Goal: Task Accomplishment & Management: Use online tool/utility

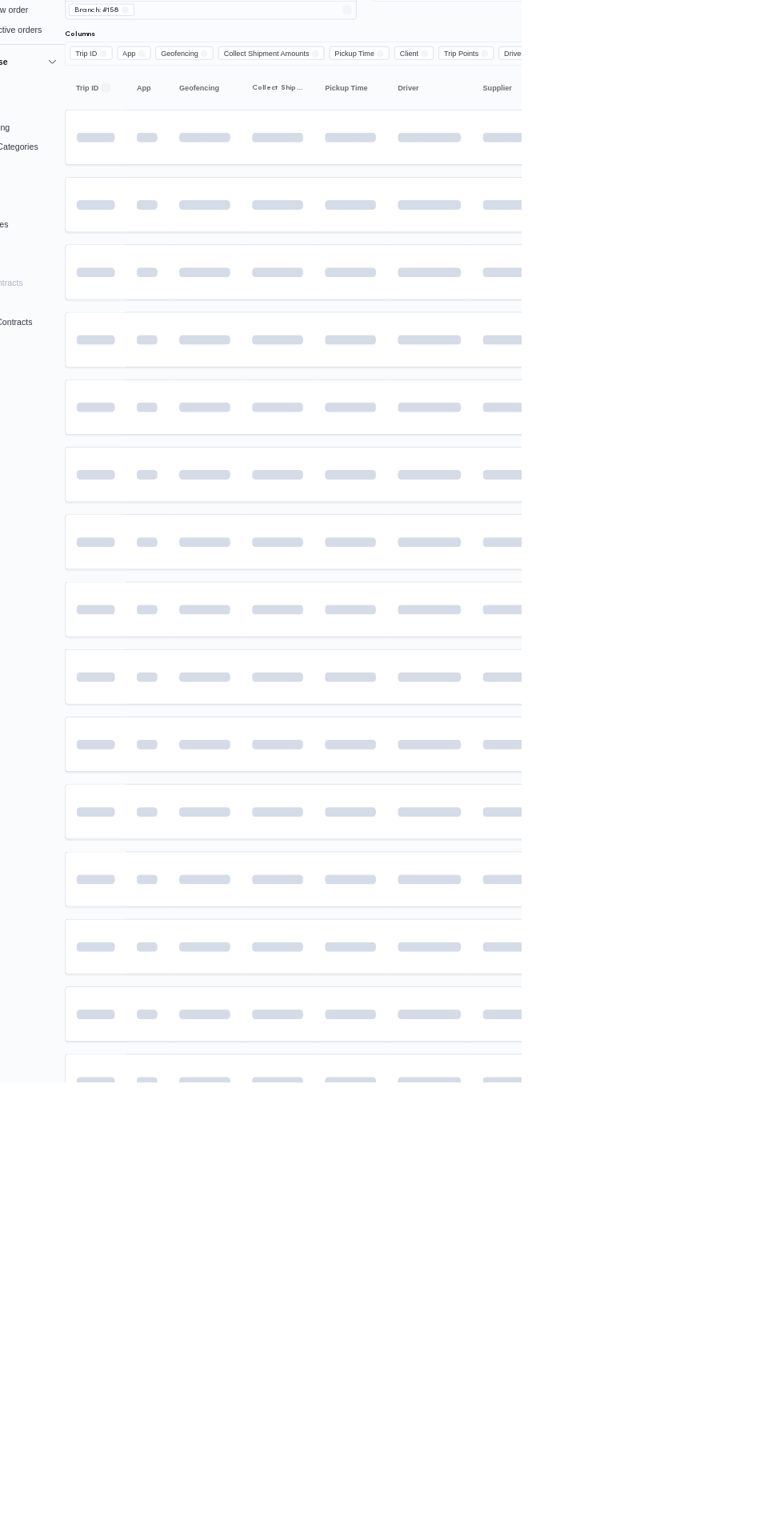
scroll to position [0, 25]
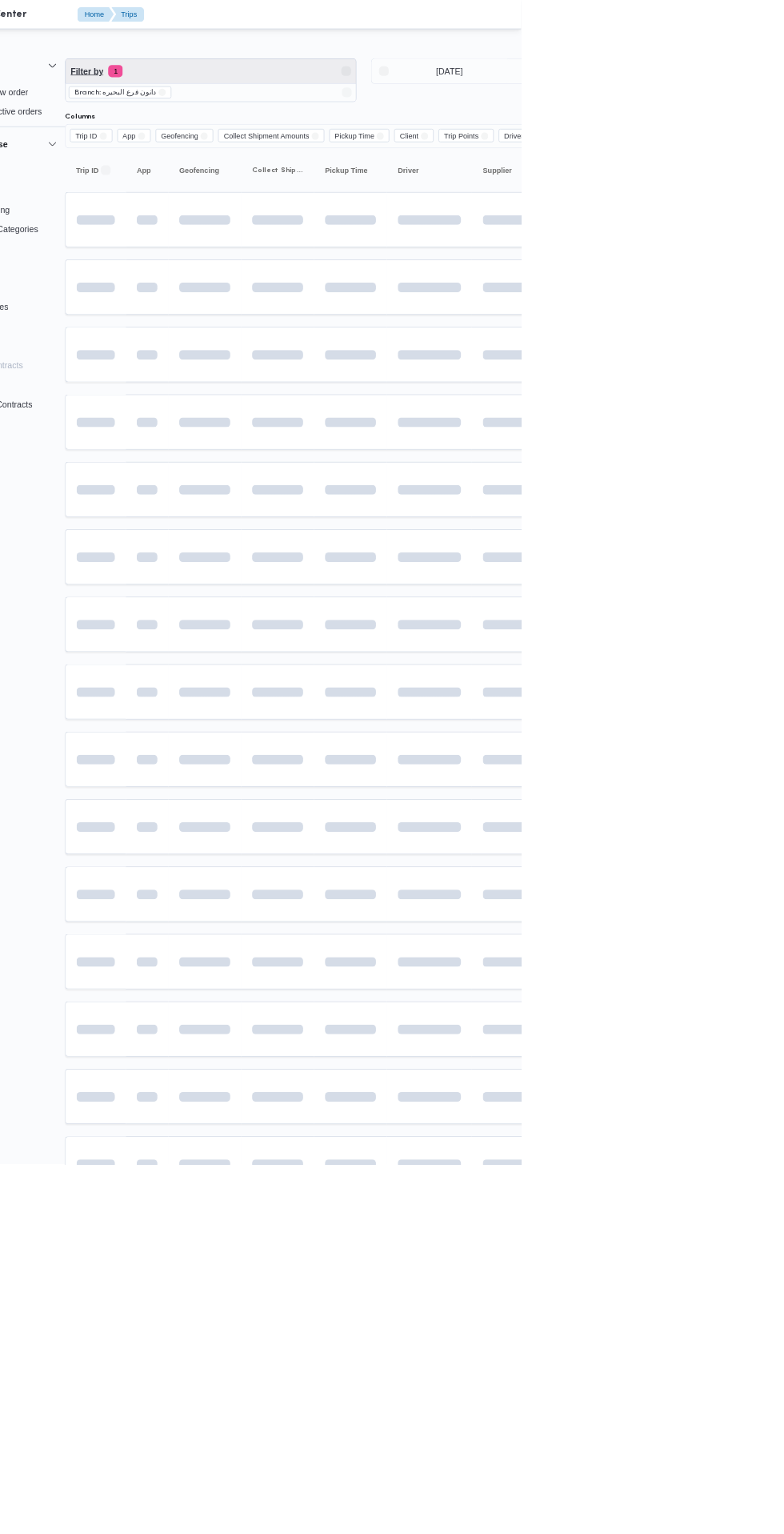
click at [359, 84] on span "Filter by 1" at bounding box center [376, 94] width 383 height 32
click at [256, 239] on div "Branch 1" at bounding box center [283, 230] width 192 height 38
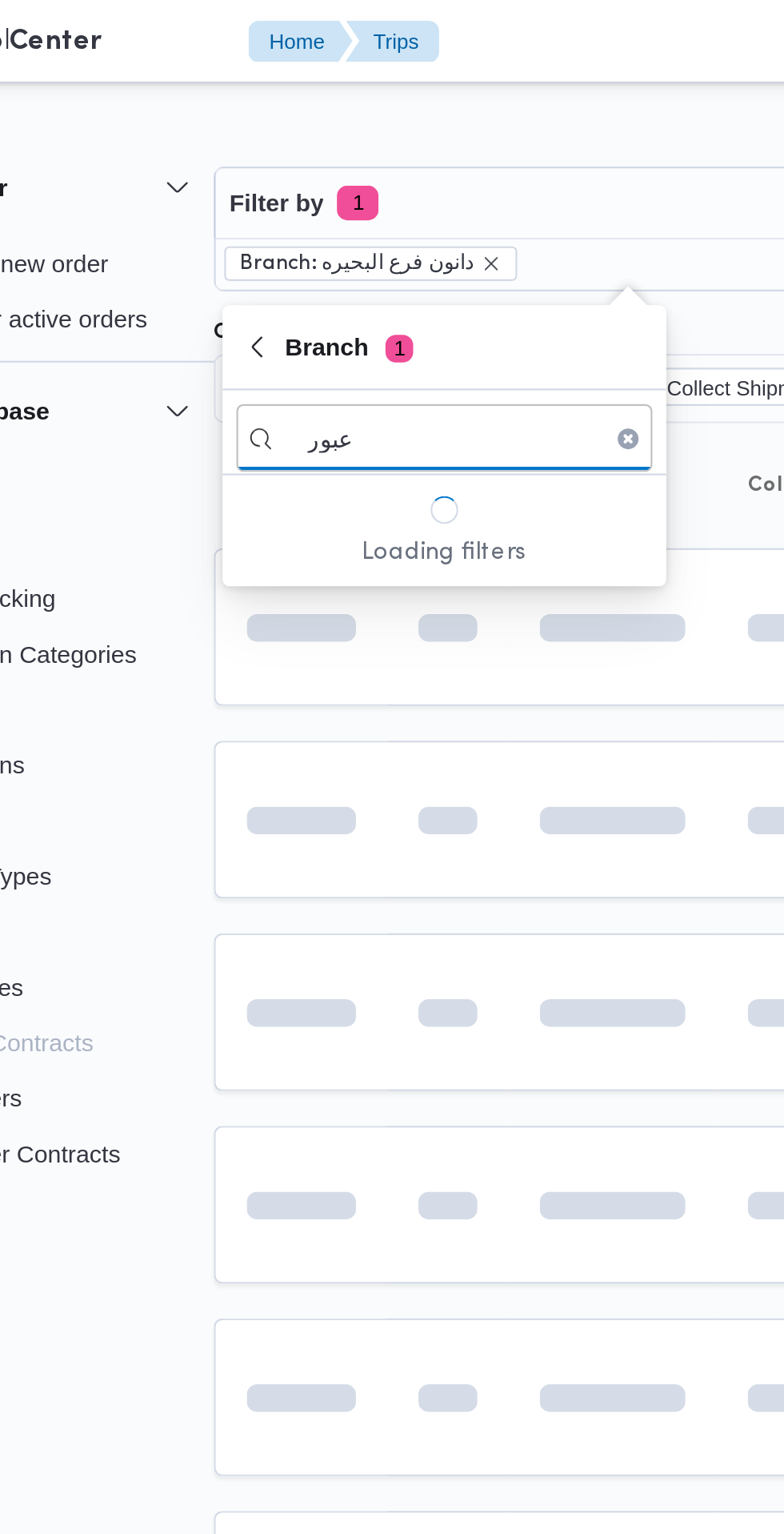
scroll to position [0, 0]
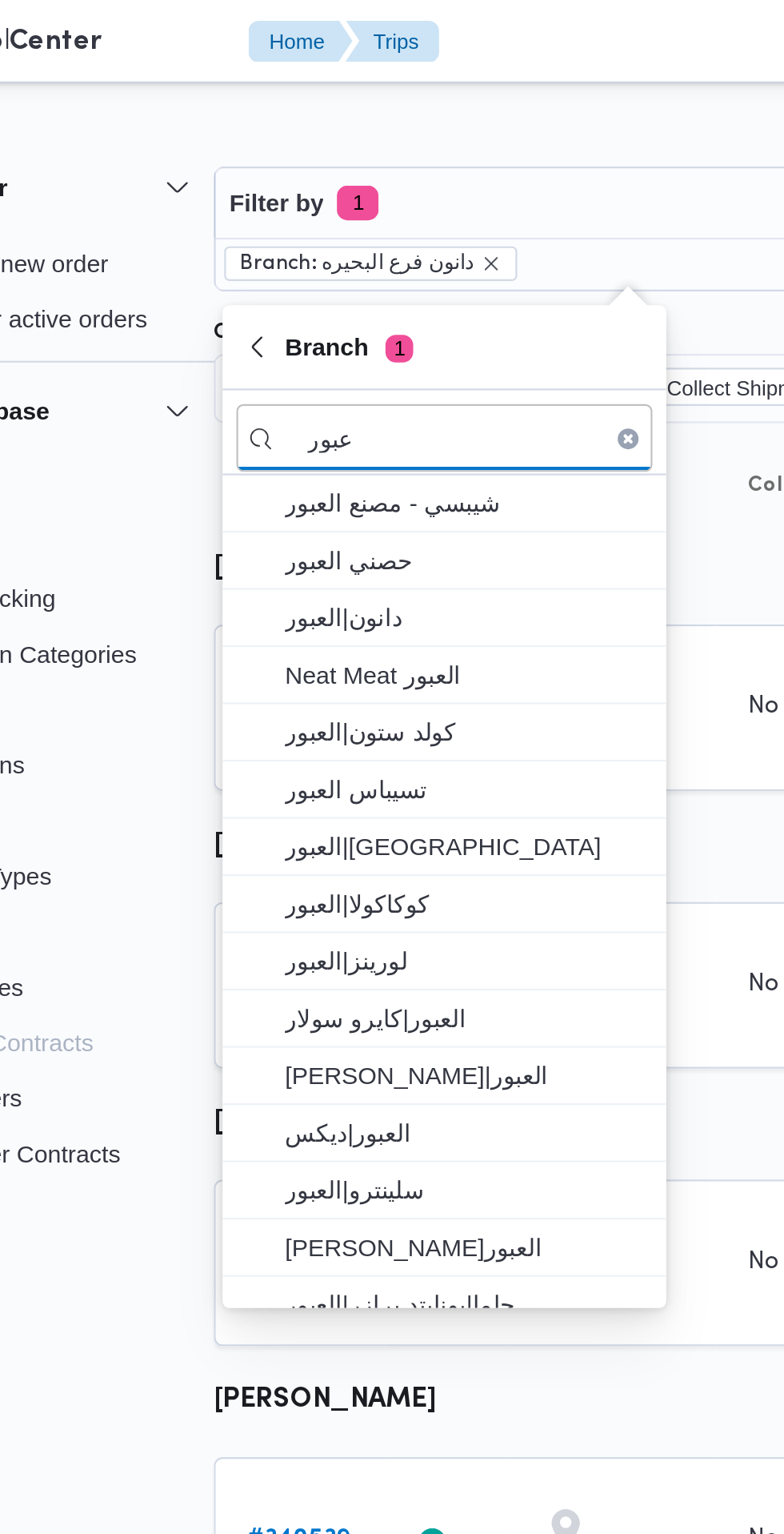
type input "عبور"
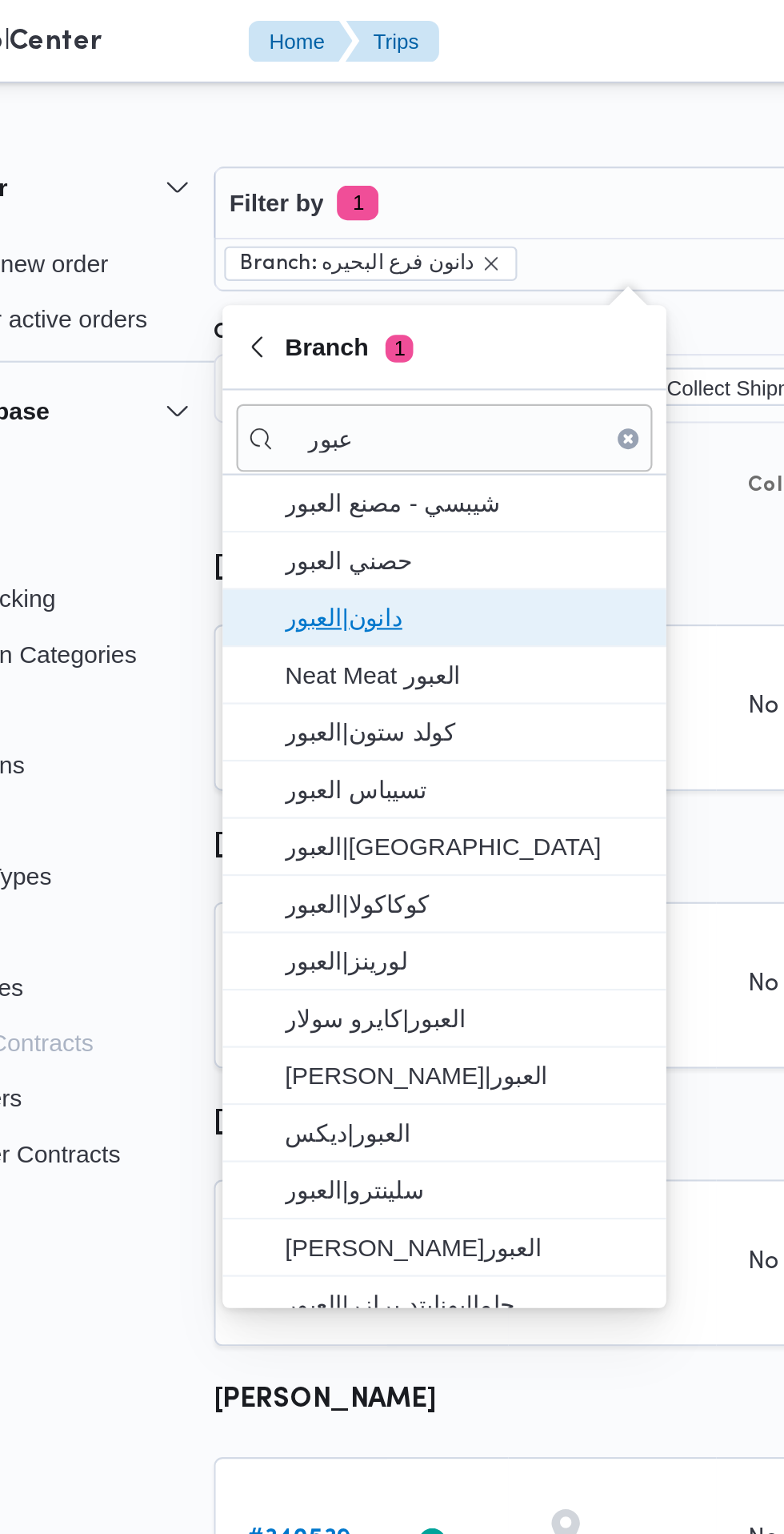
click at [311, 281] on span "دانون|العبور" at bounding box center [299, 285] width 167 height 19
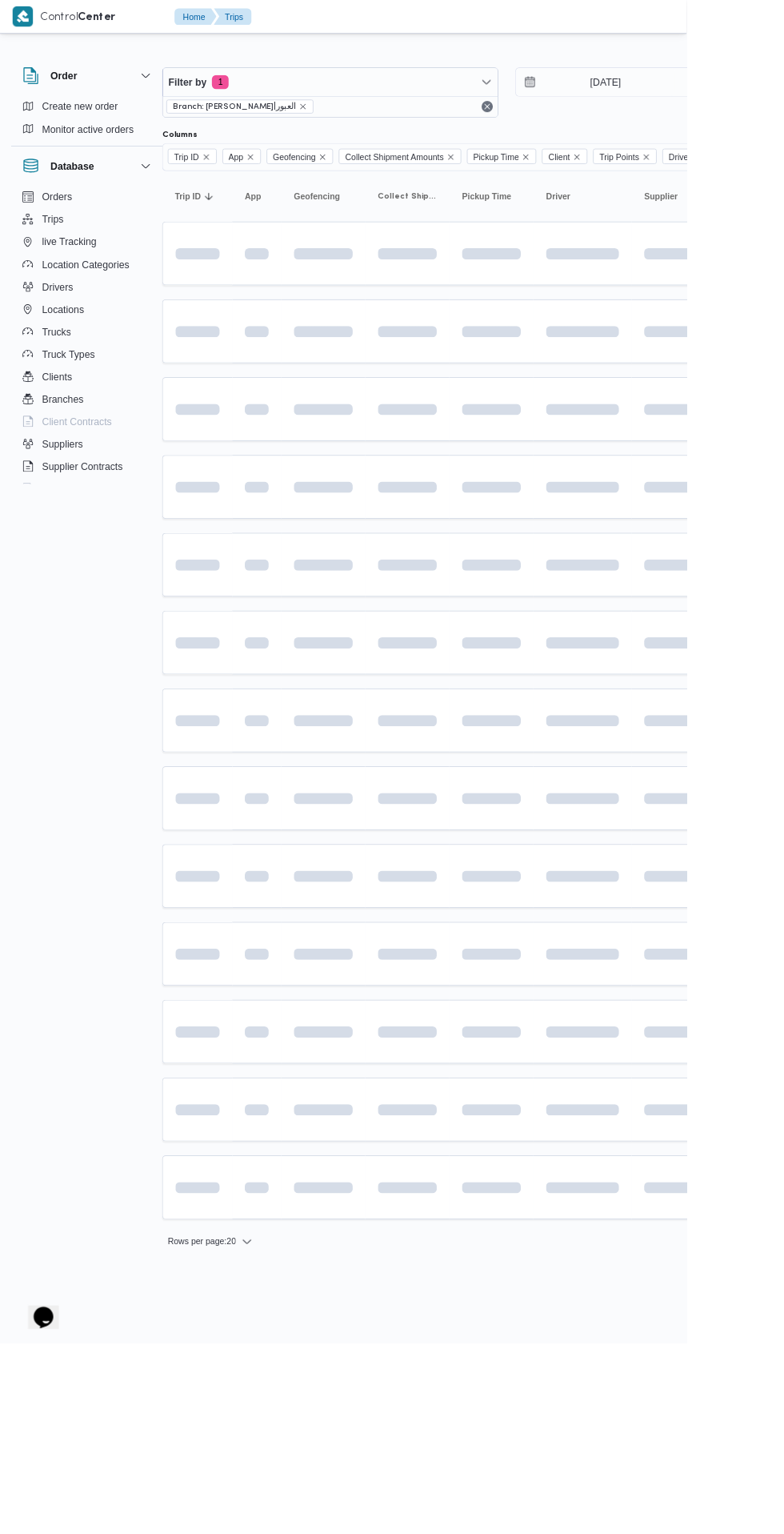
scroll to position [0, 23]
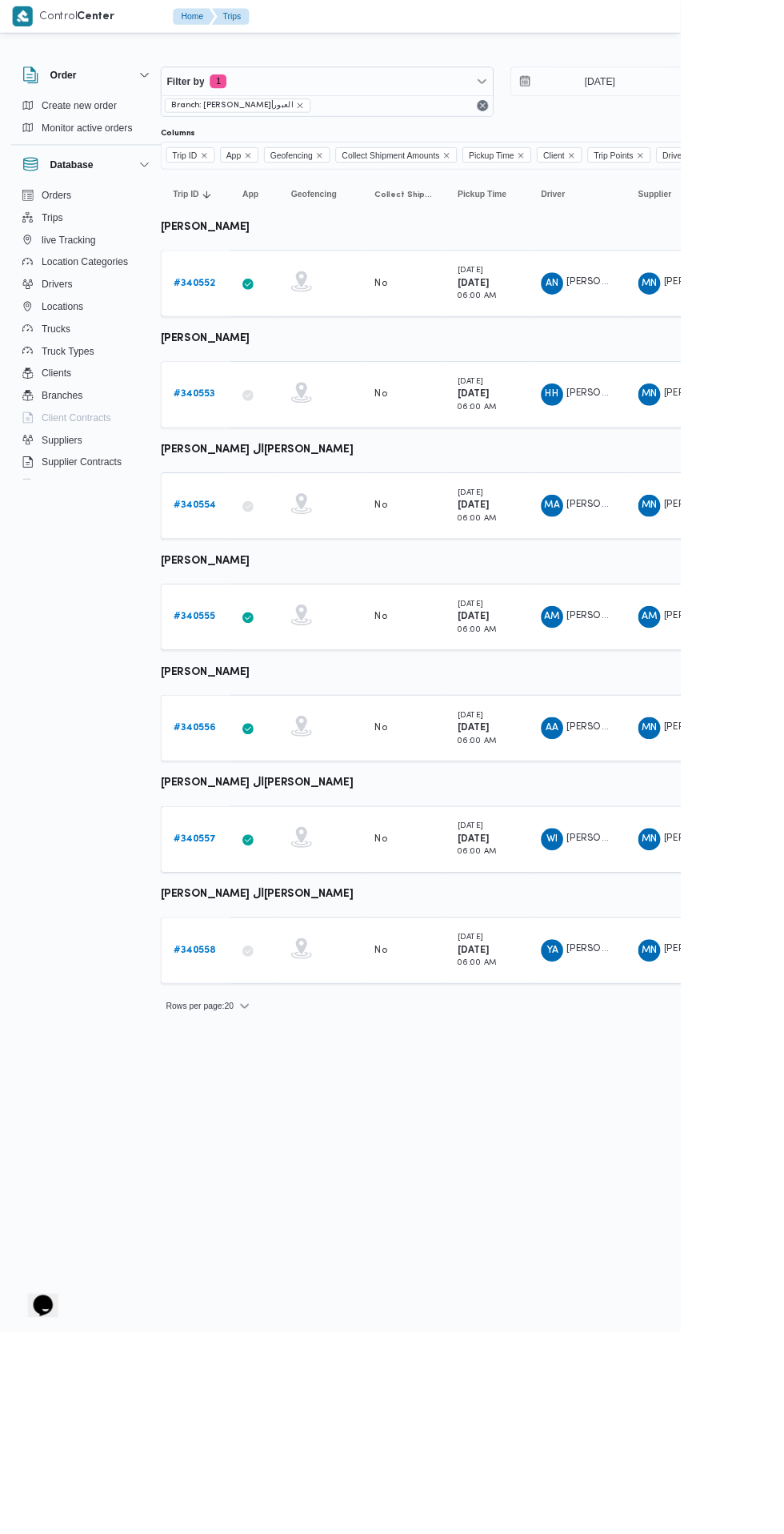
click at [228, 453] on b "# 340553" at bounding box center [224, 455] width 48 height 11
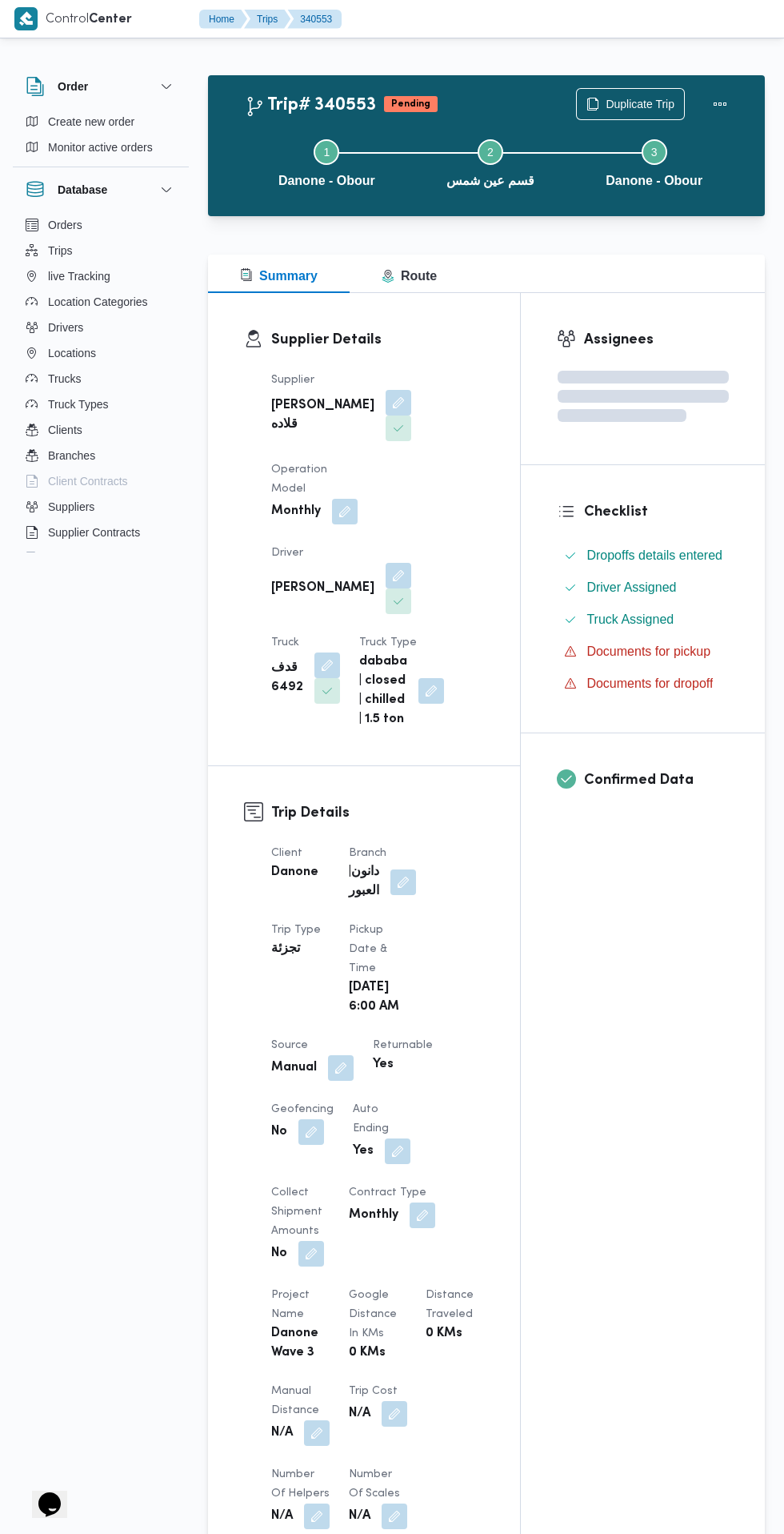
click at [385, 563] on button "button" at bounding box center [398, 575] width 26 height 26
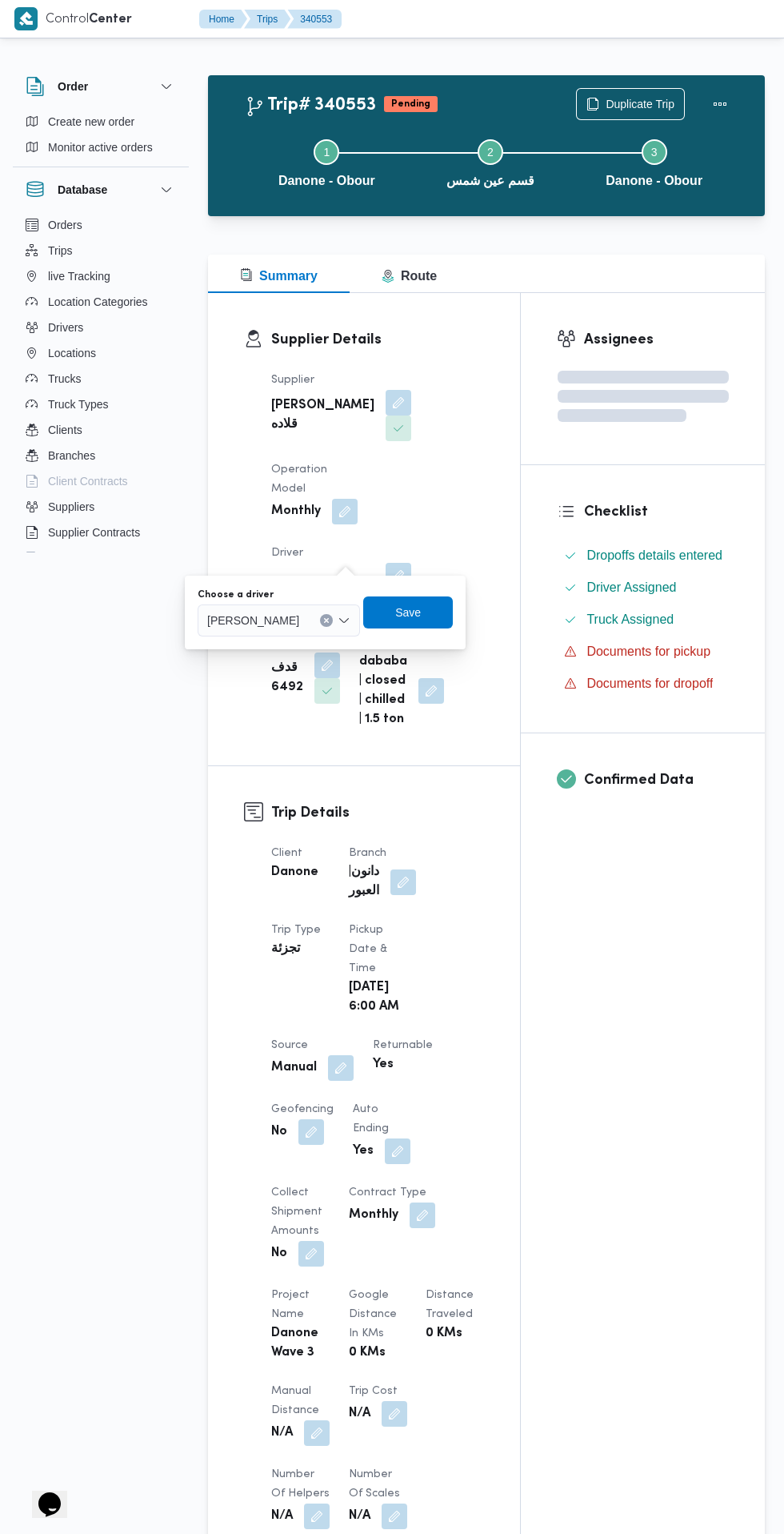
click at [298, 619] on span "[PERSON_NAME]" at bounding box center [253, 619] width 92 height 18
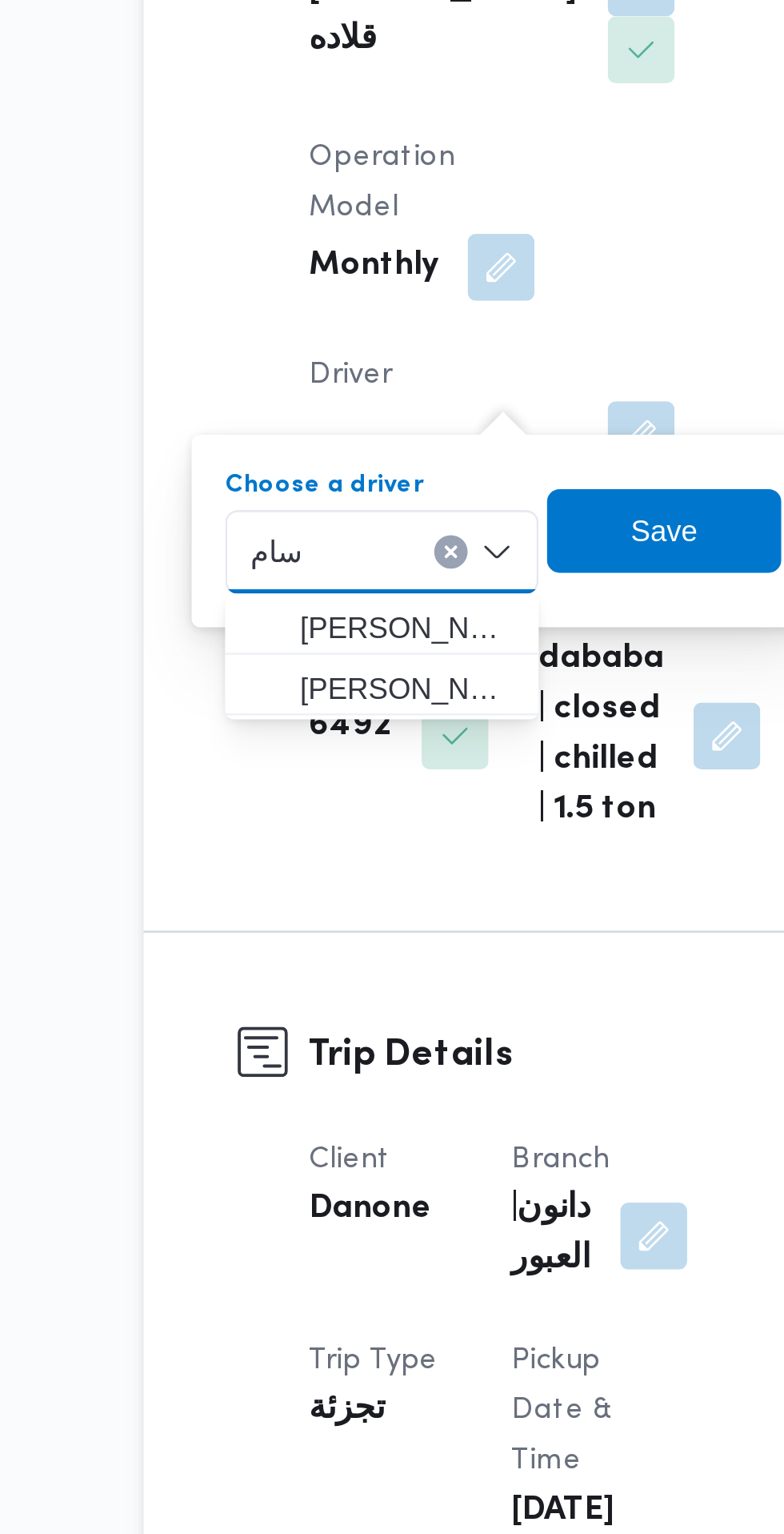
type input "اسام"
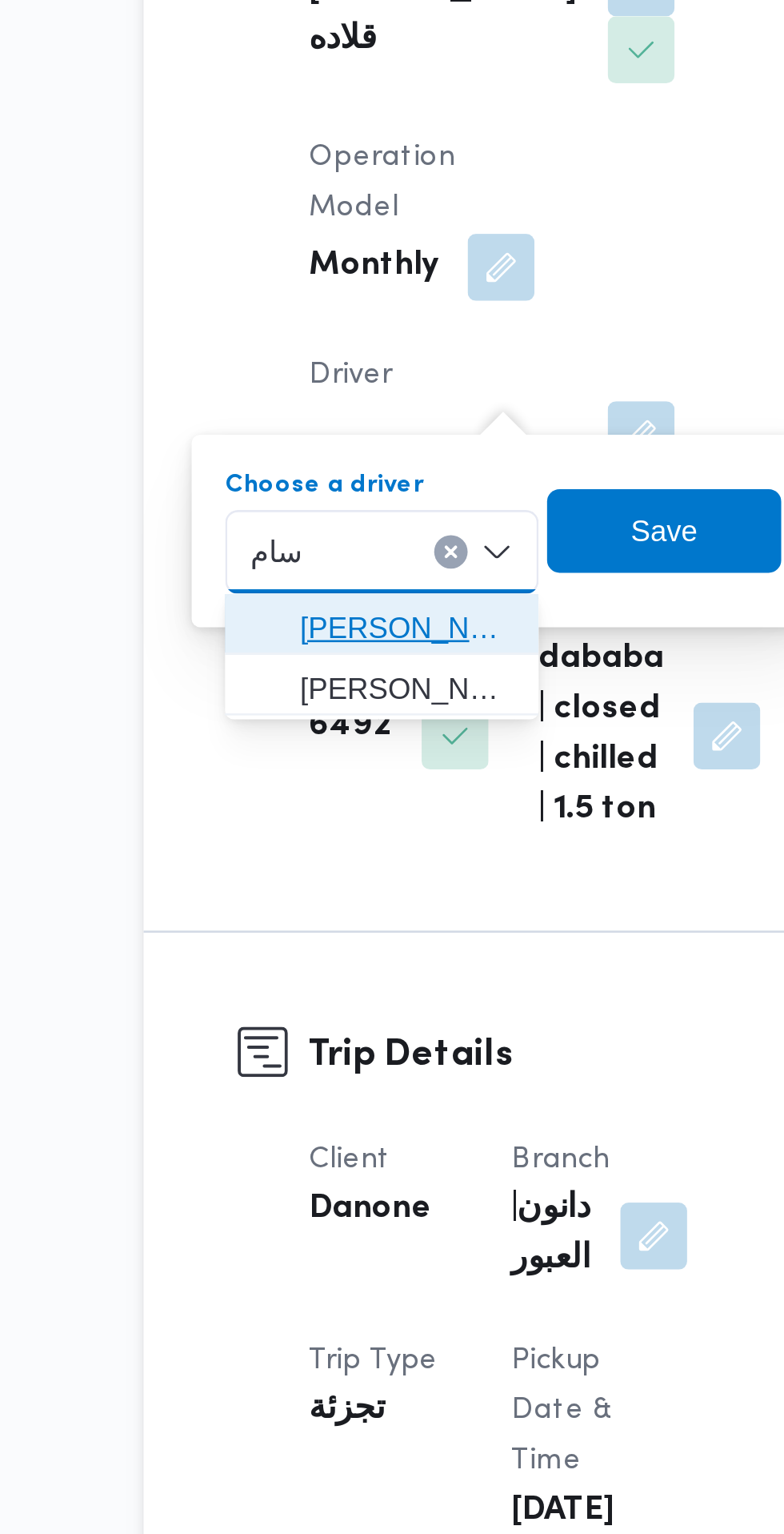
click at [317, 650] on span "[PERSON_NAME] ة ال[PERSON_NAME]" at bounding box center [309, 650] width 82 height 19
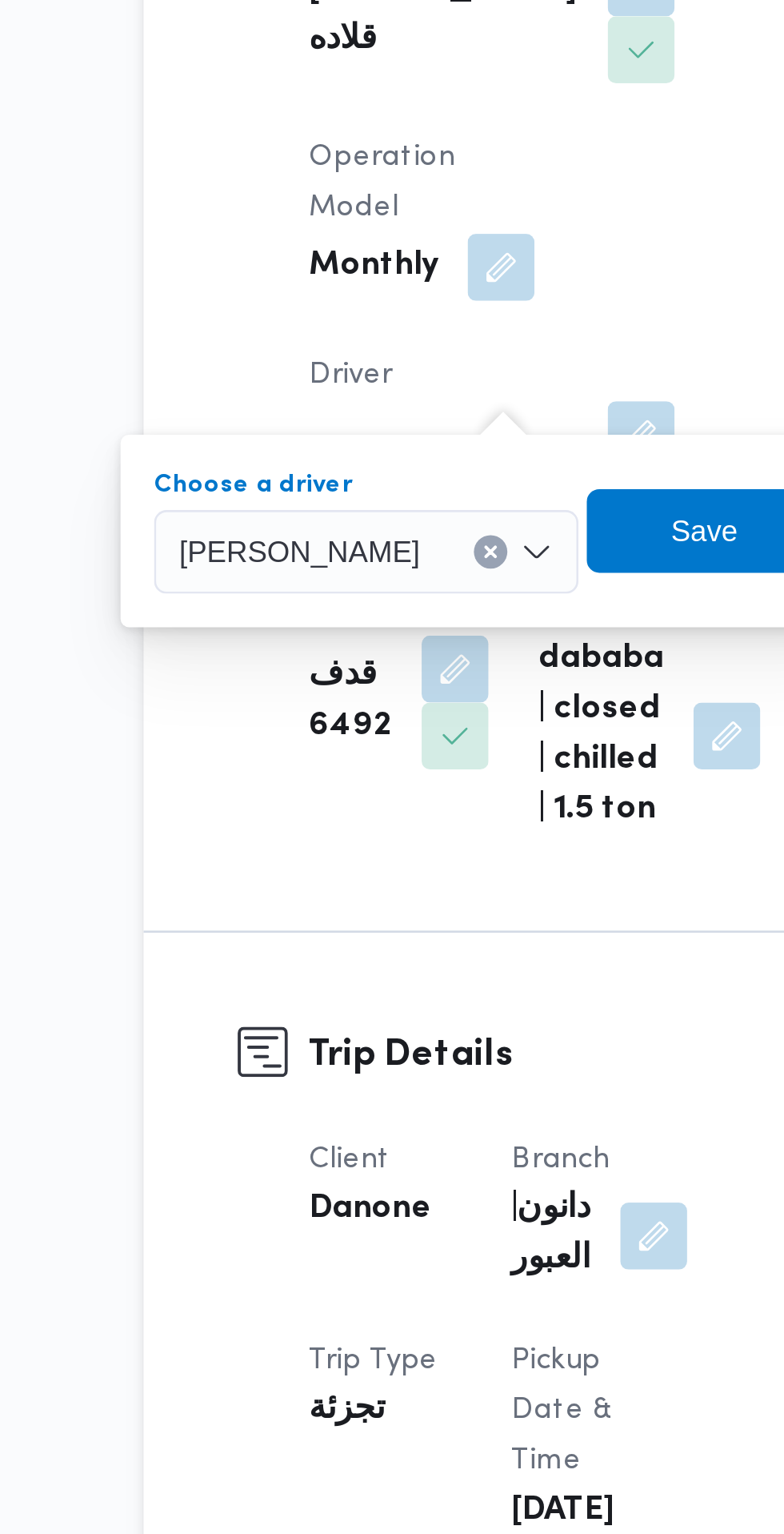
click at [347, 619] on button "Clear input" at bounding box center [341, 620] width 12 height 12
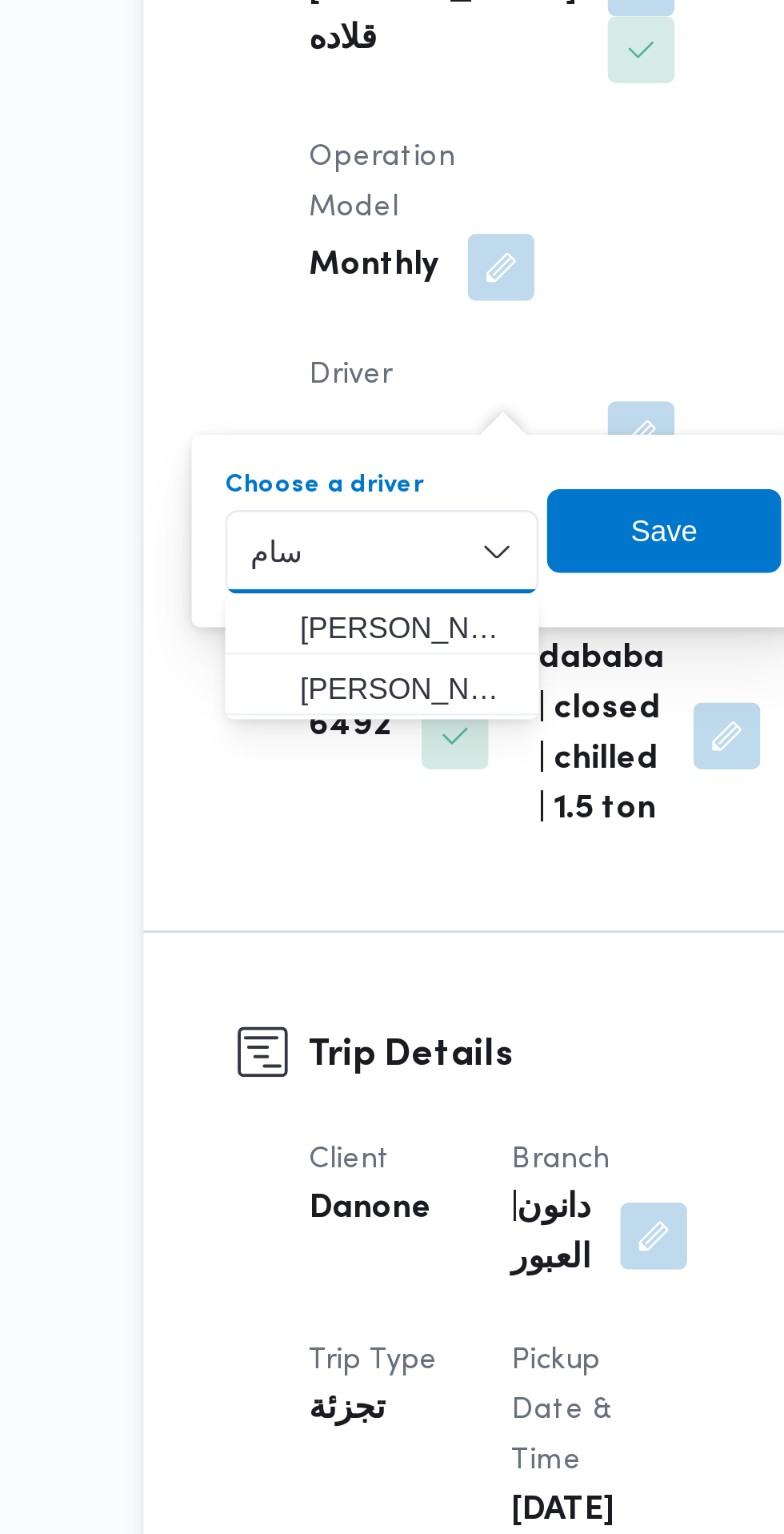
type input "اسام"
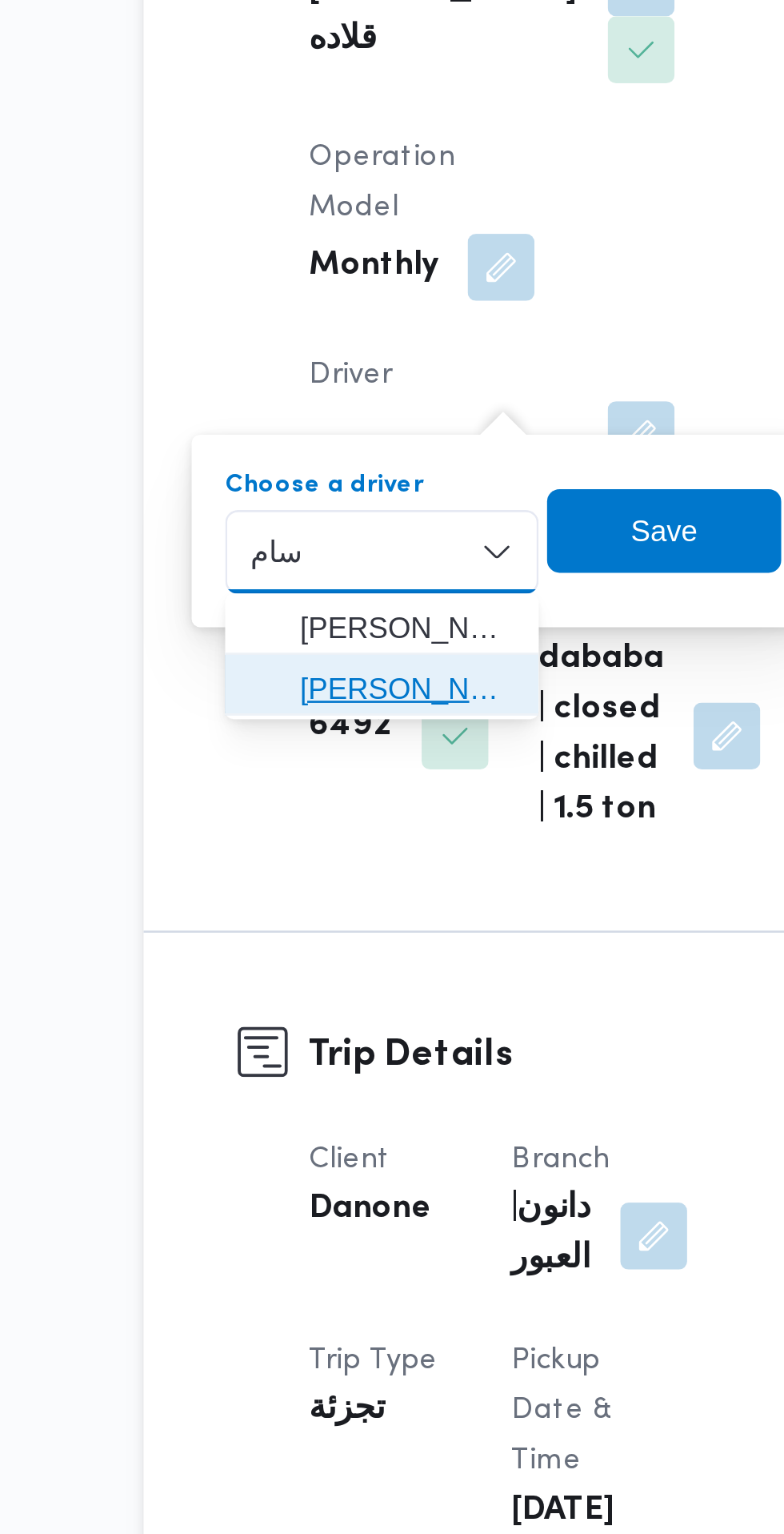
click at [381, 674] on mark "اسام" at bounding box center [392, 673] width 22 height 12
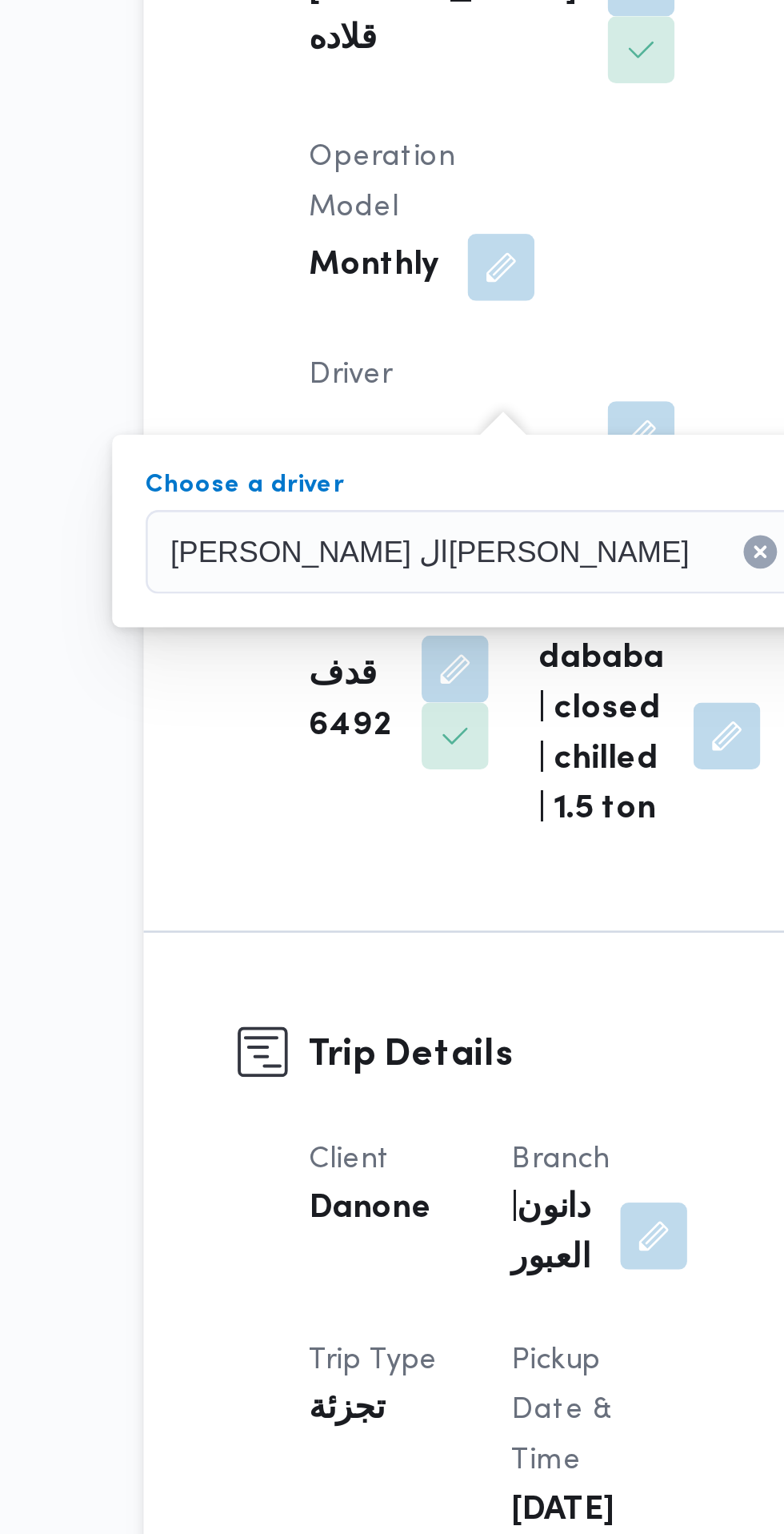
click at [513, 611] on span "Save" at bounding box center [525, 612] width 26 height 19
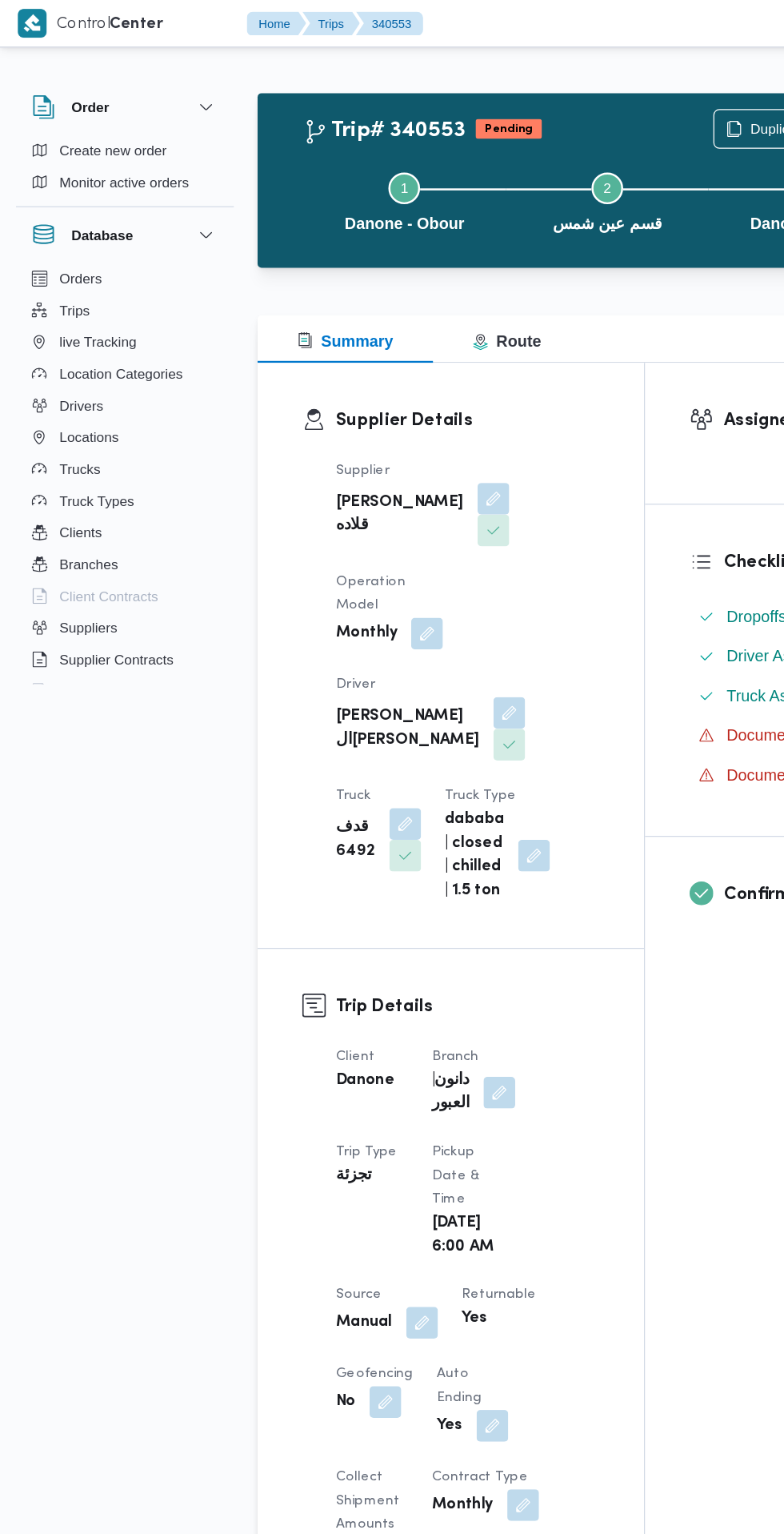
scroll to position [0, 23]
